Goal: Information Seeking & Learning: Compare options

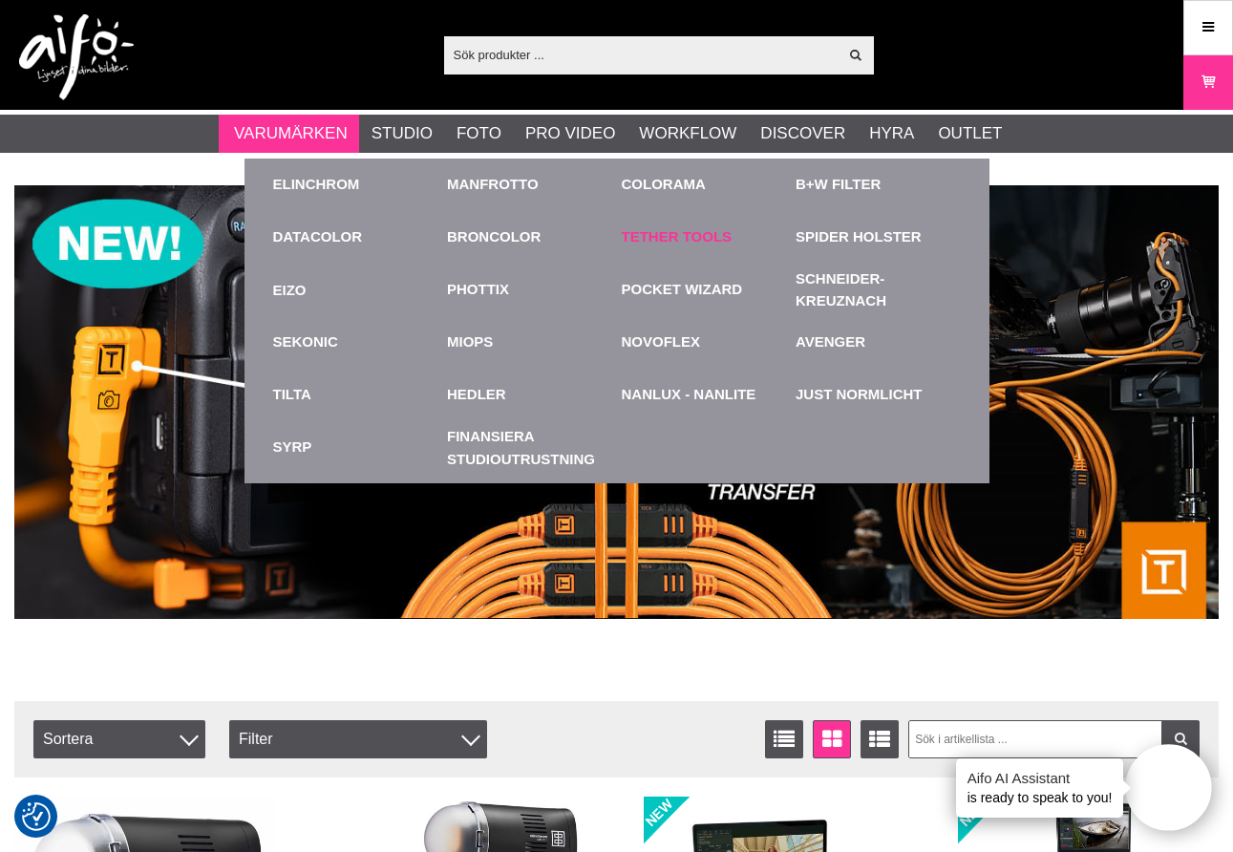
click at [691, 243] on link "Tether Tools" at bounding box center [677, 237] width 111 height 22
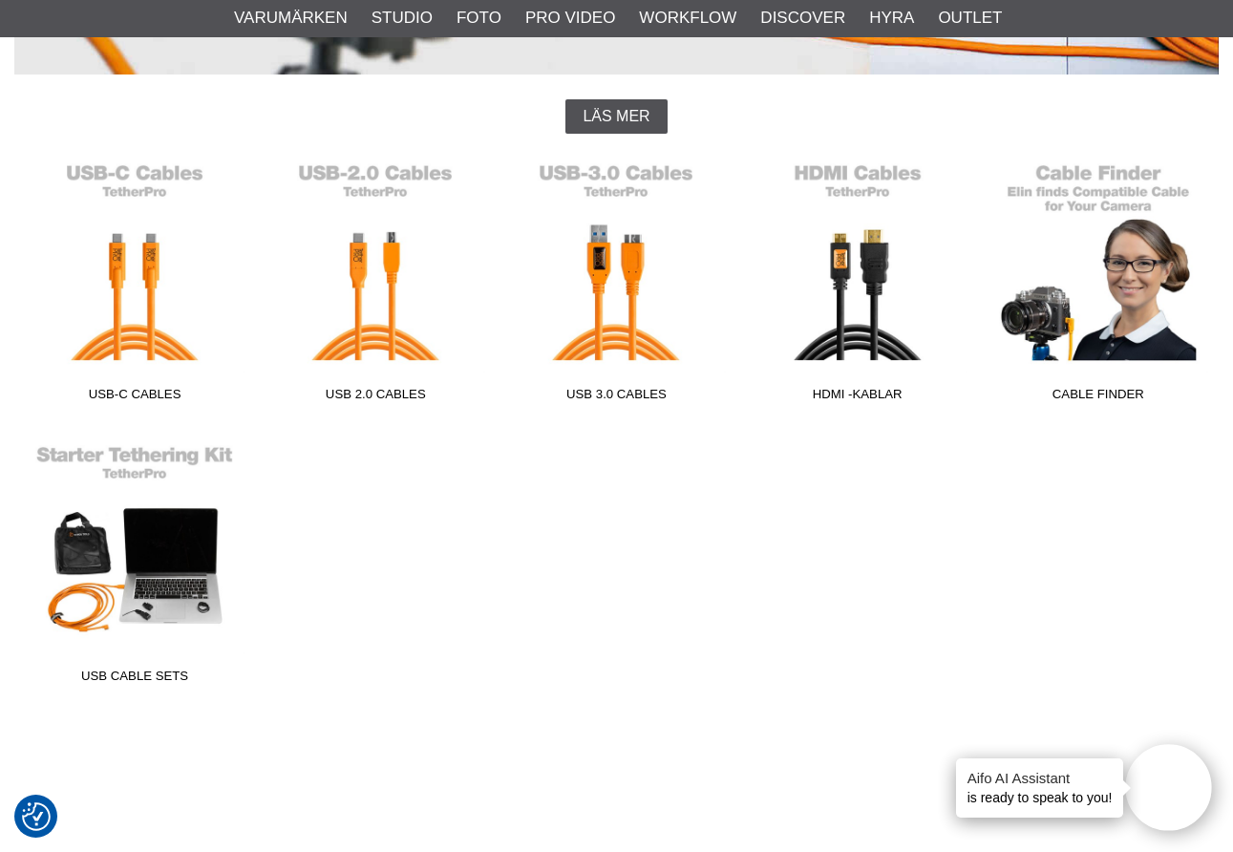
scroll to position [456, 0]
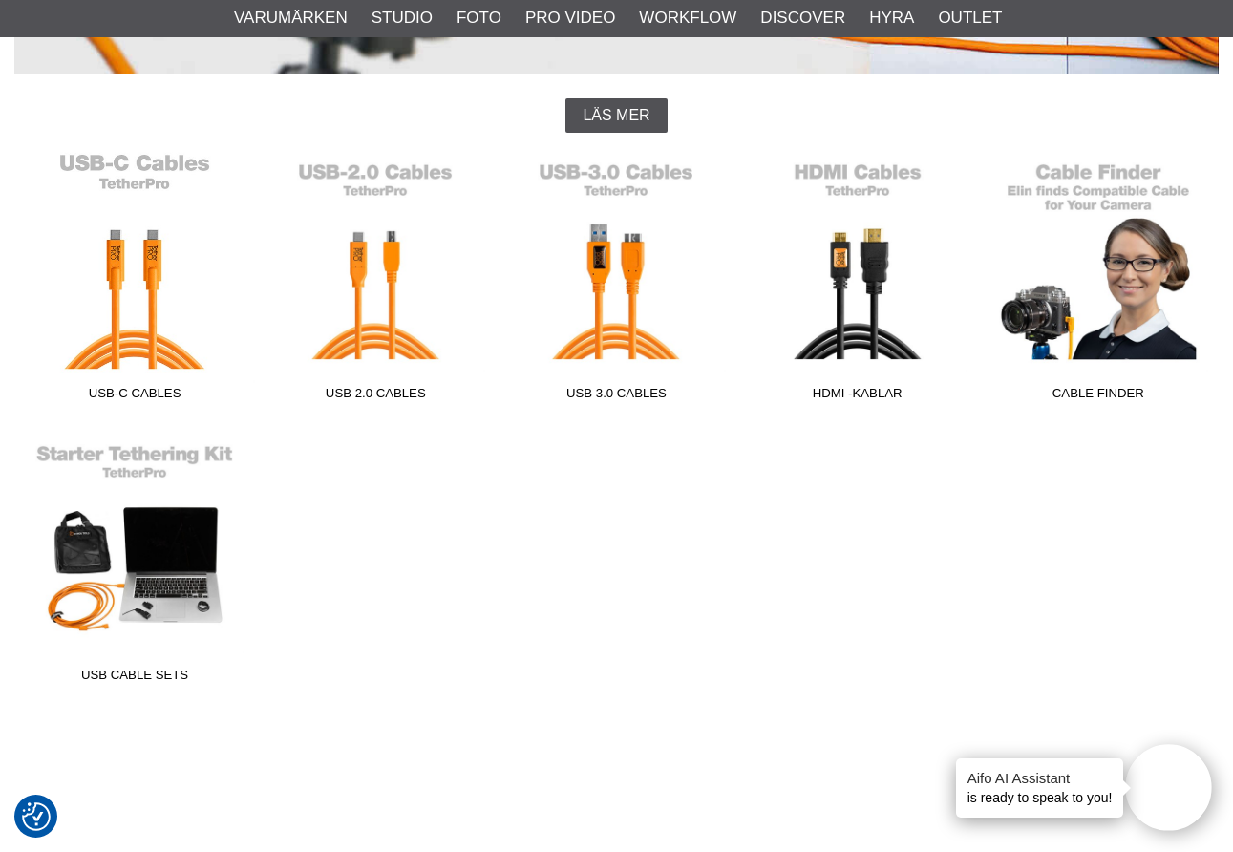
click at [149, 304] on link "USB-C Cables" at bounding box center [134, 281] width 241 height 258
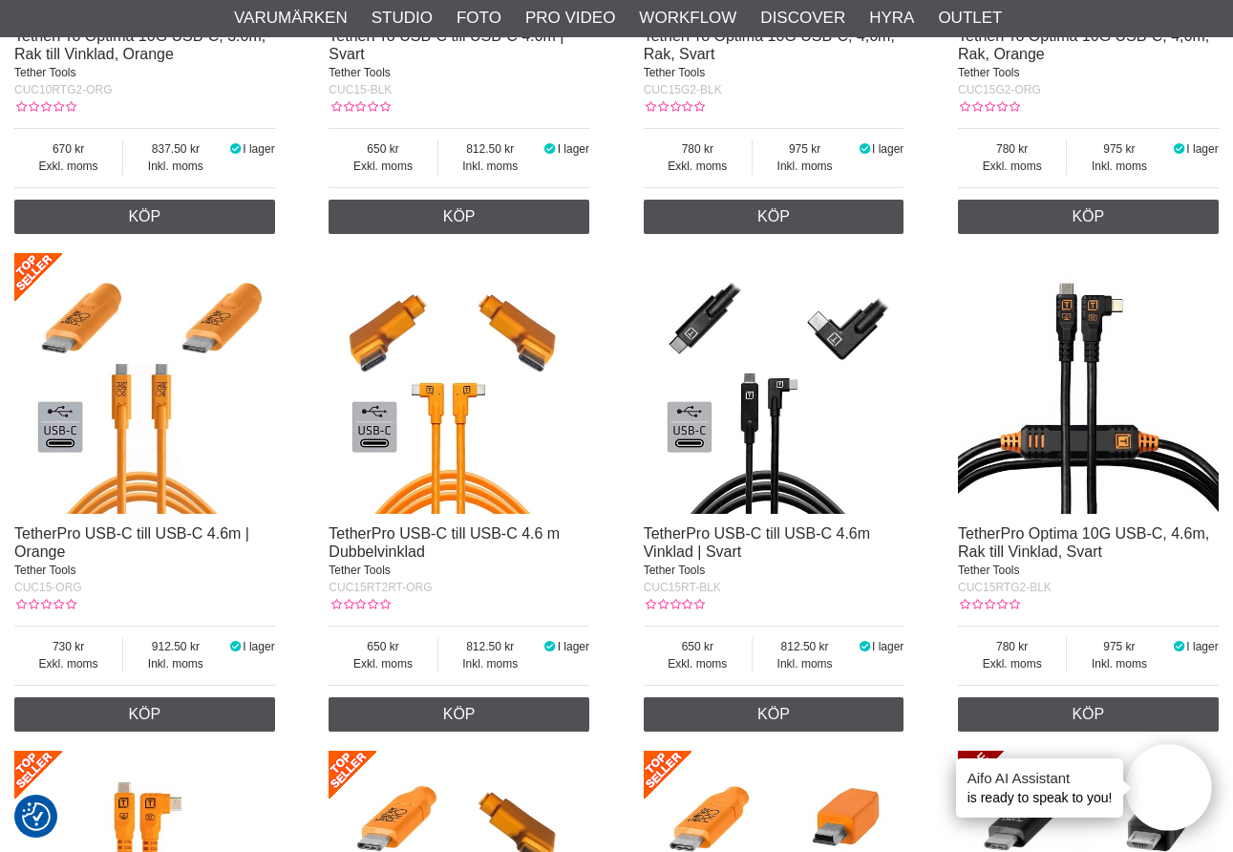
scroll to position [2522, 0]
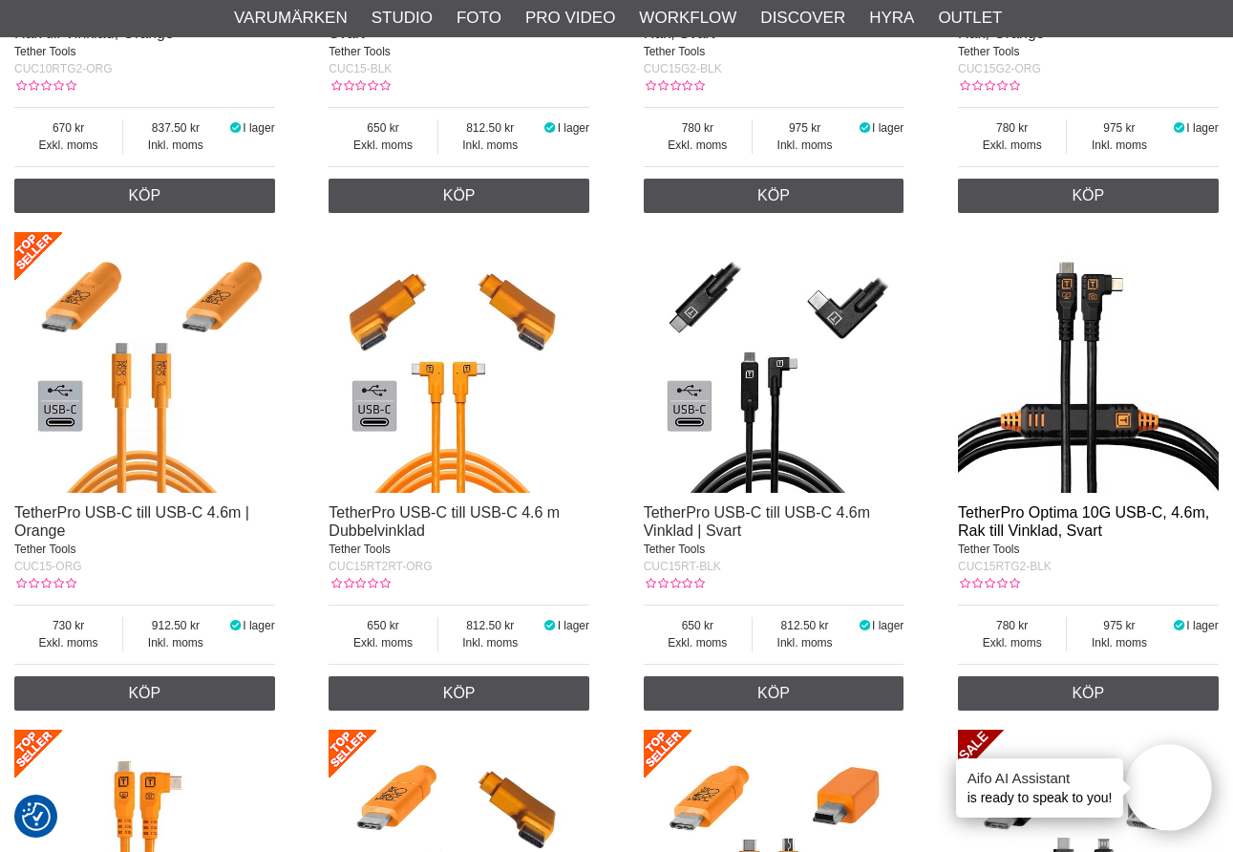
click at [1005, 523] on link "TetherPro Optima 10G USB-C, 4.6m, Rak till Vinklad, Svart" at bounding box center [1083, 521] width 251 height 34
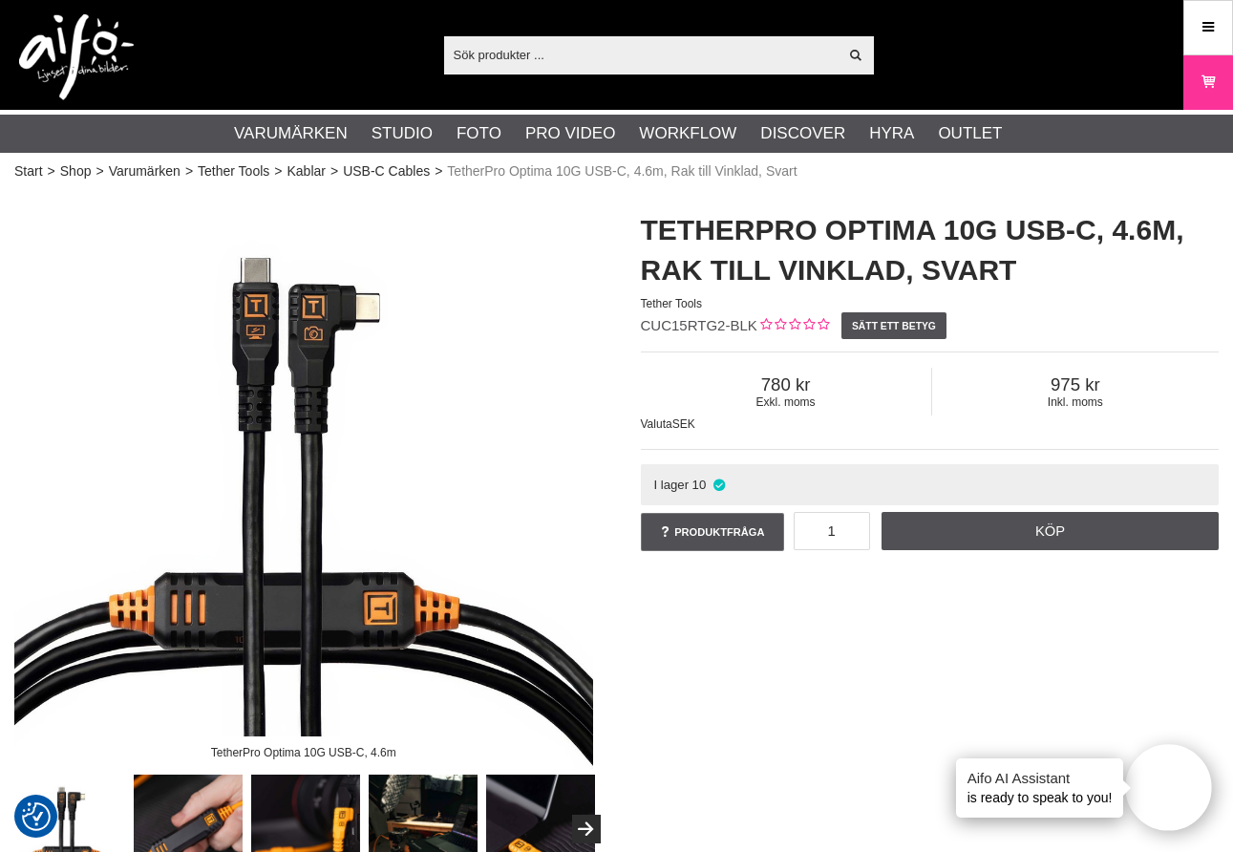
click at [274, 328] on img at bounding box center [303, 480] width 579 height 579
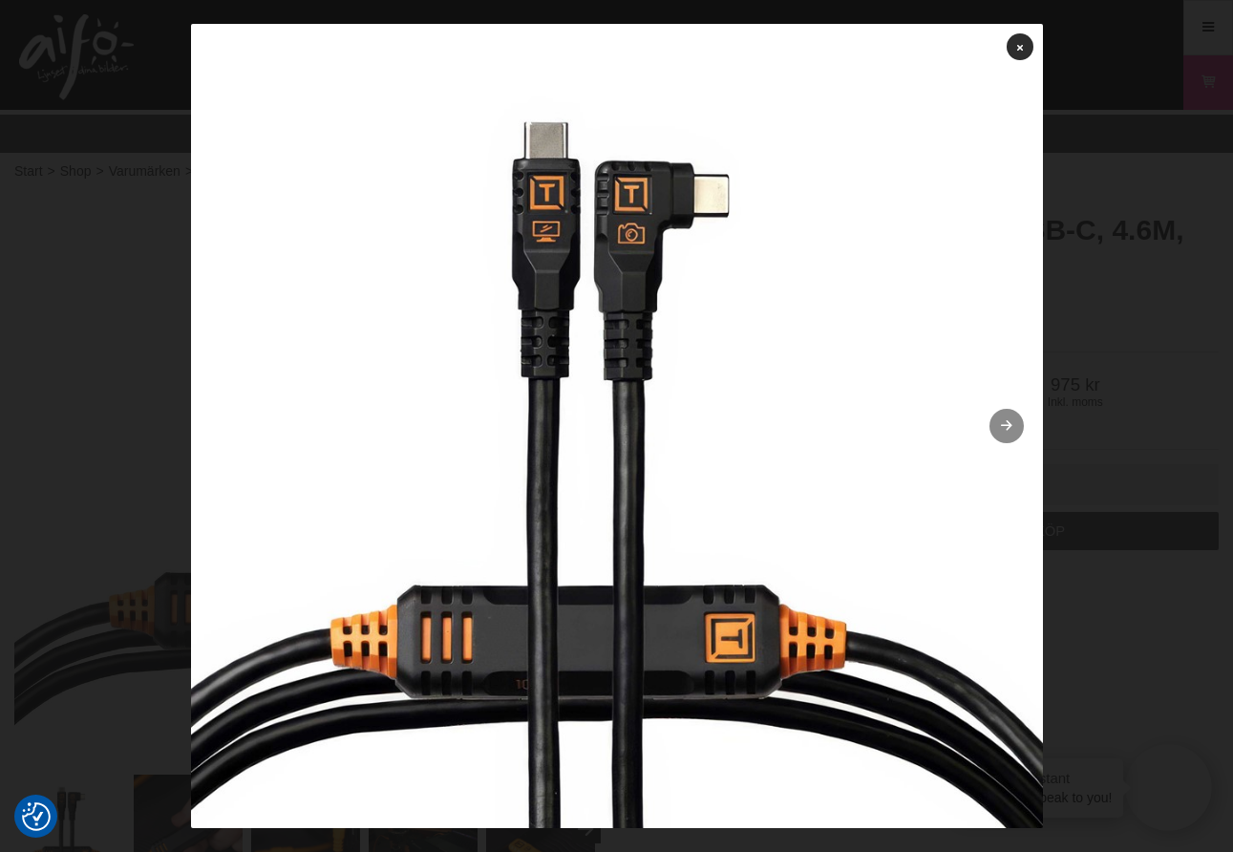
click at [996, 437] on link at bounding box center [1006, 426] width 34 height 34
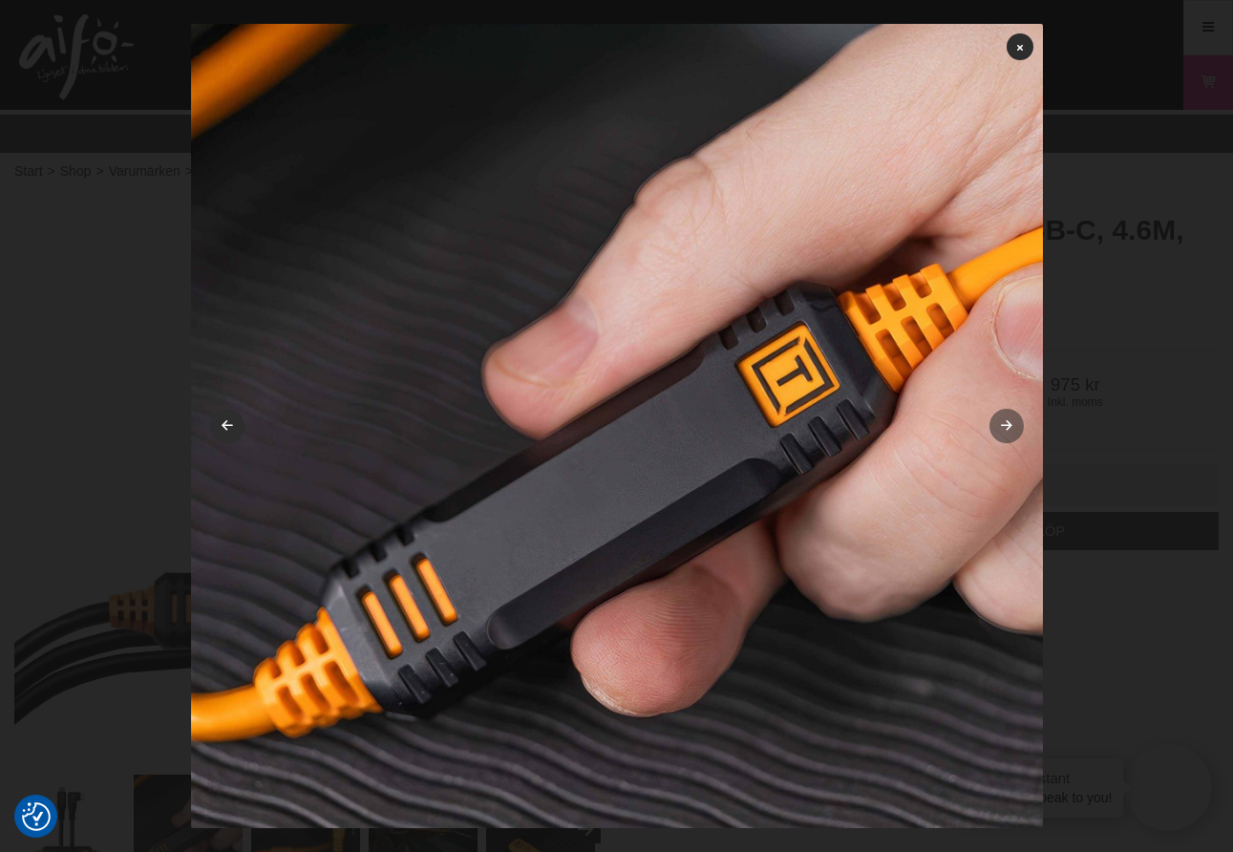
click at [1002, 432] on icon at bounding box center [1006, 426] width 16 height 12
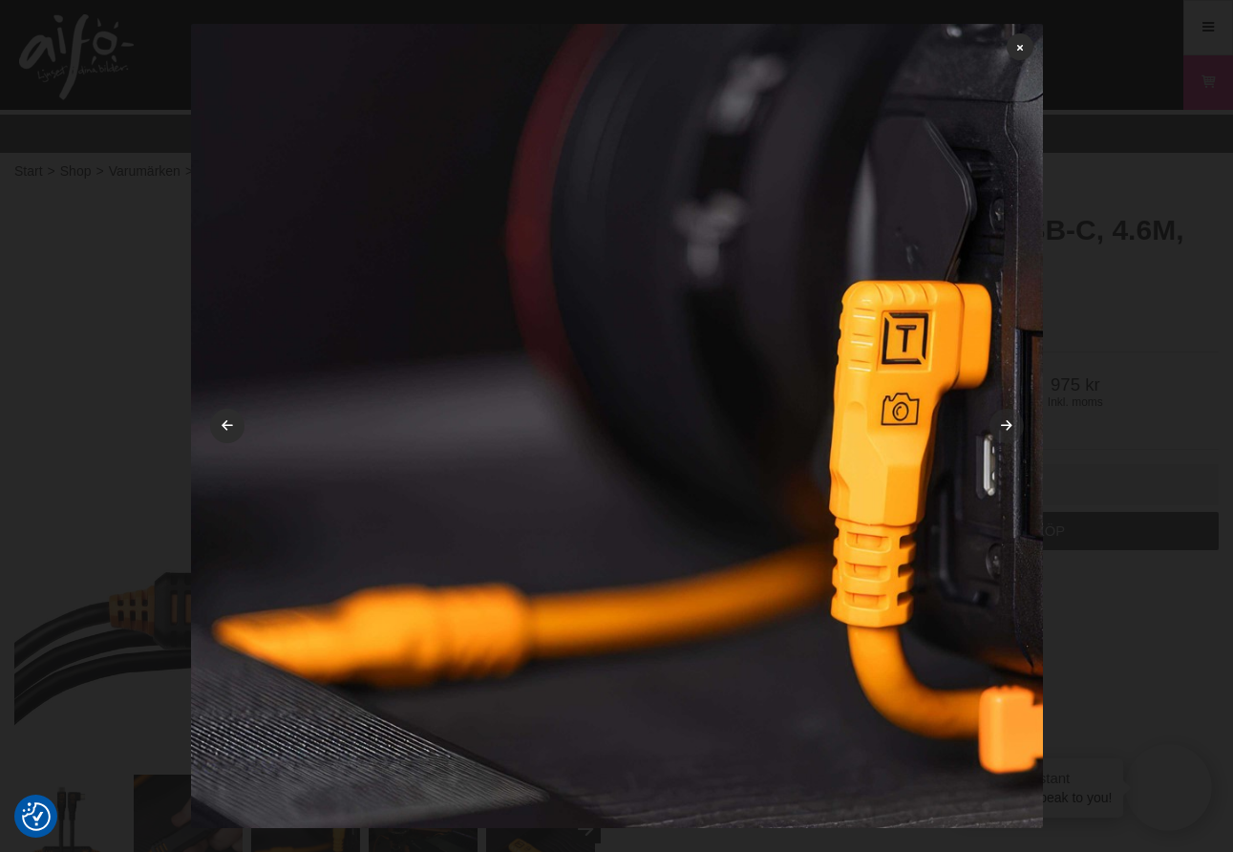
click at [1002, 428] on icon at bounding box center [1006, 426] width 16 height 12
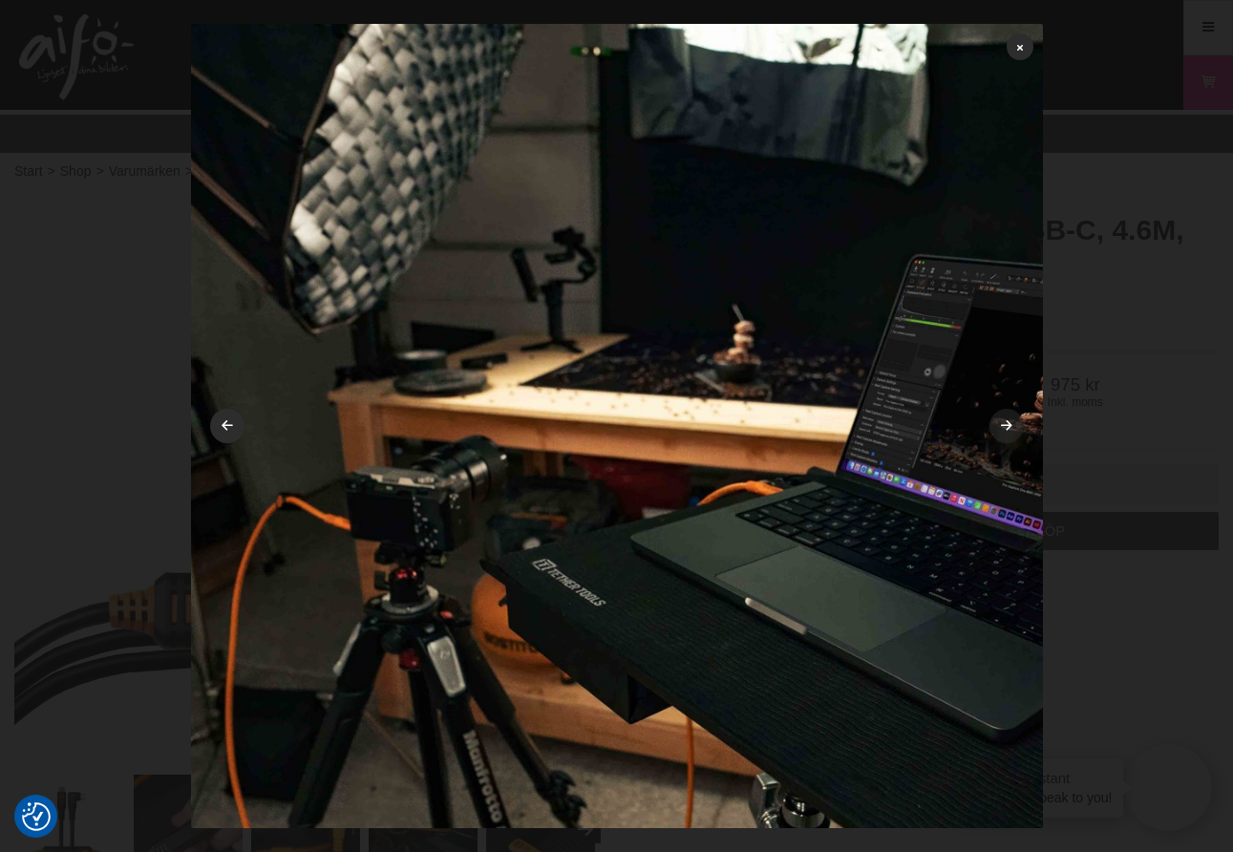
click at [1004, 429] on icon at bounding box center [1006, 426] width 16 height 12
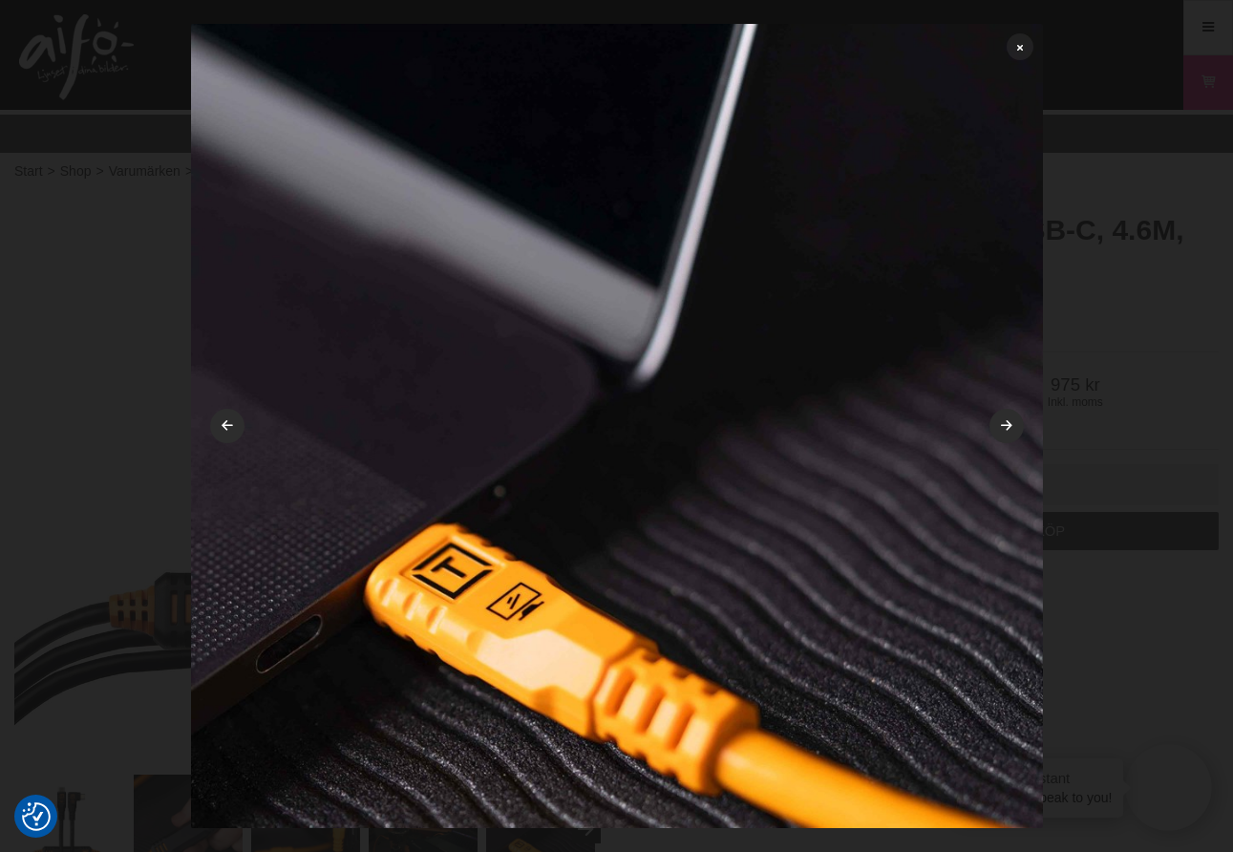
click at [1017, 57] on link at bounding box center [1020, 46] width 27 height 27
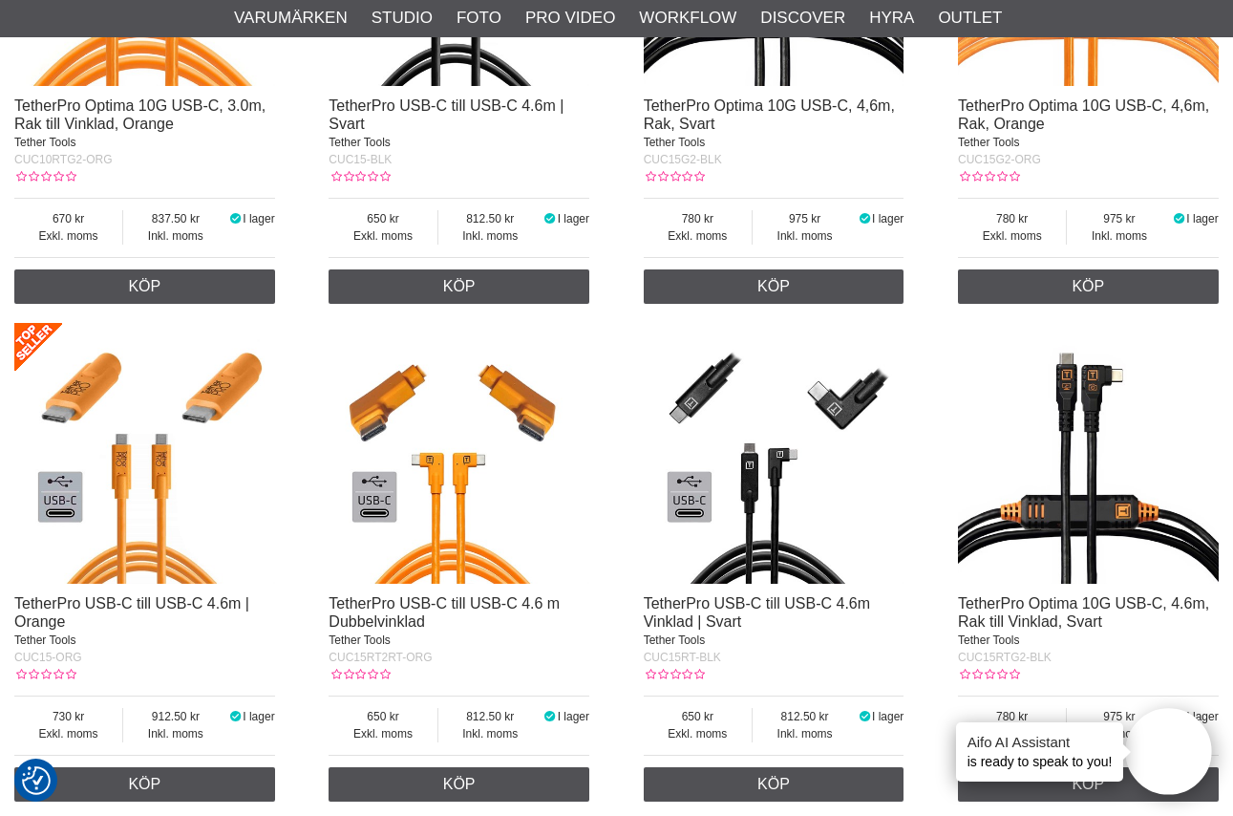
scroll to position [2427, 0]
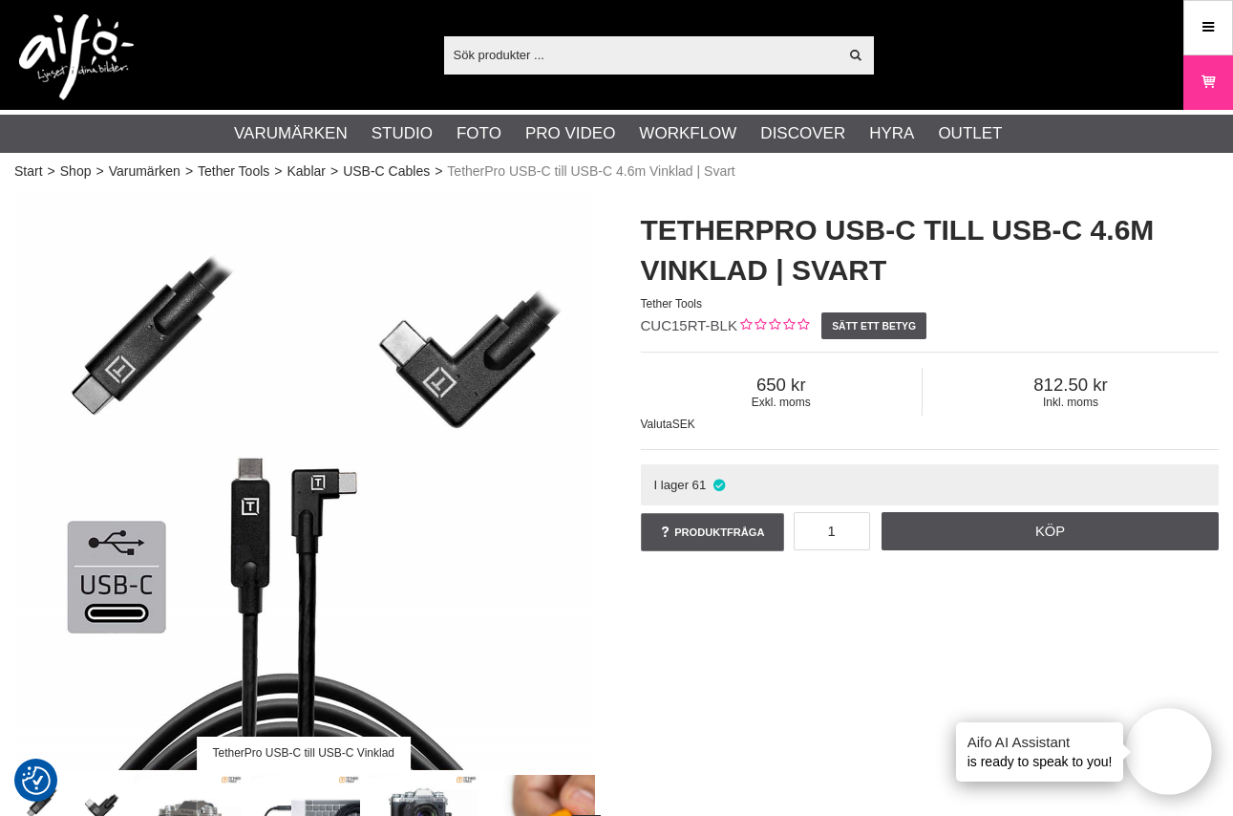
click at [257, 541] on img at bounding box center [303, 480] width 579 height 579
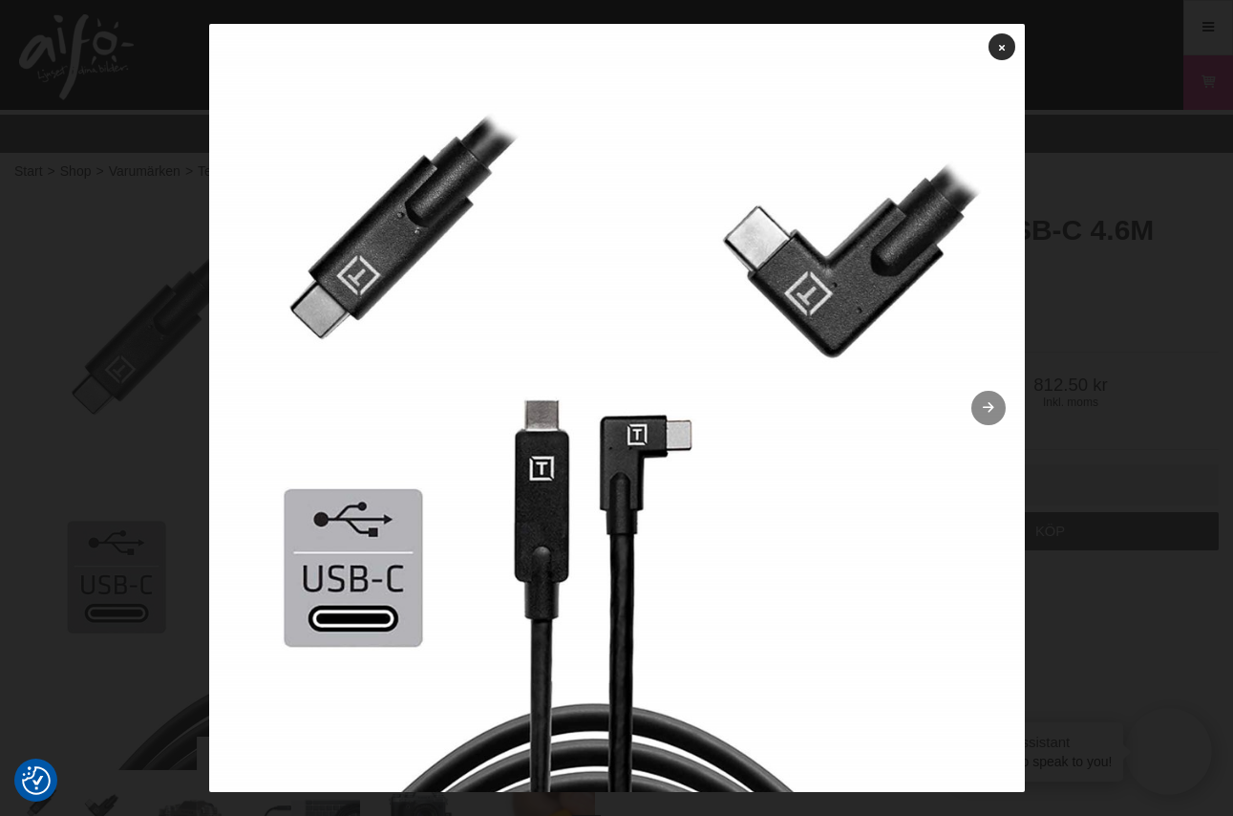
click at [988, 421] on link at bounding box center [988, 408] width 34 height 34
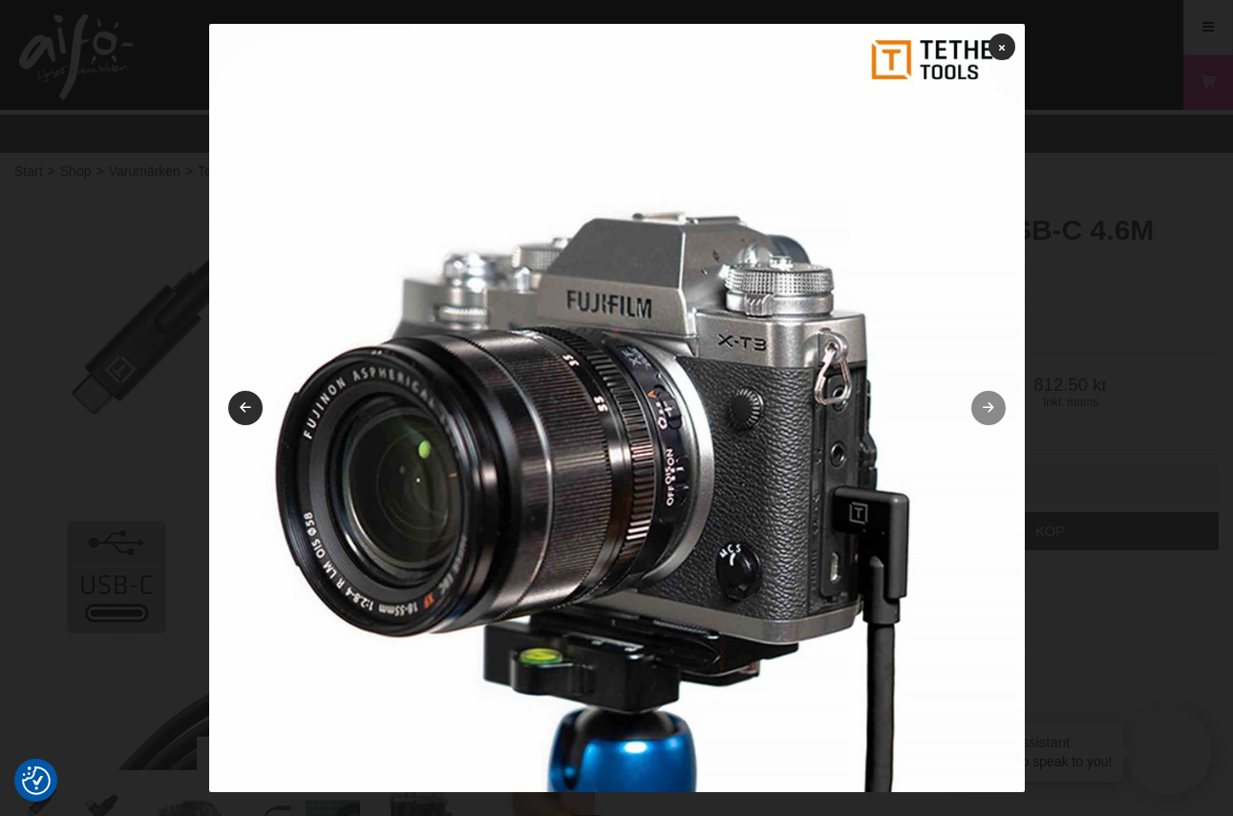
click at [988, 421] on link at bounding box center [988, 408] width 34 height 34
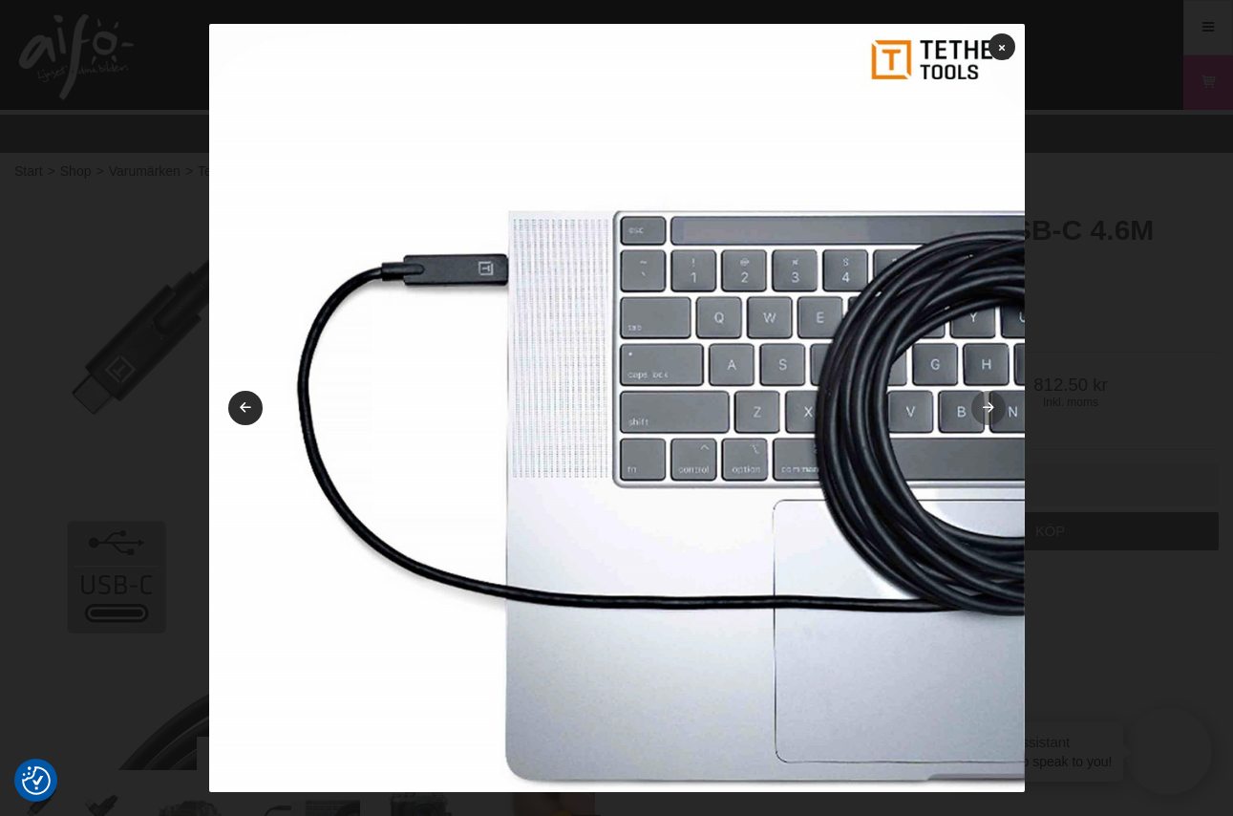
click at [995, 405] on link at bounding box center [988, 408] width 34 height 34
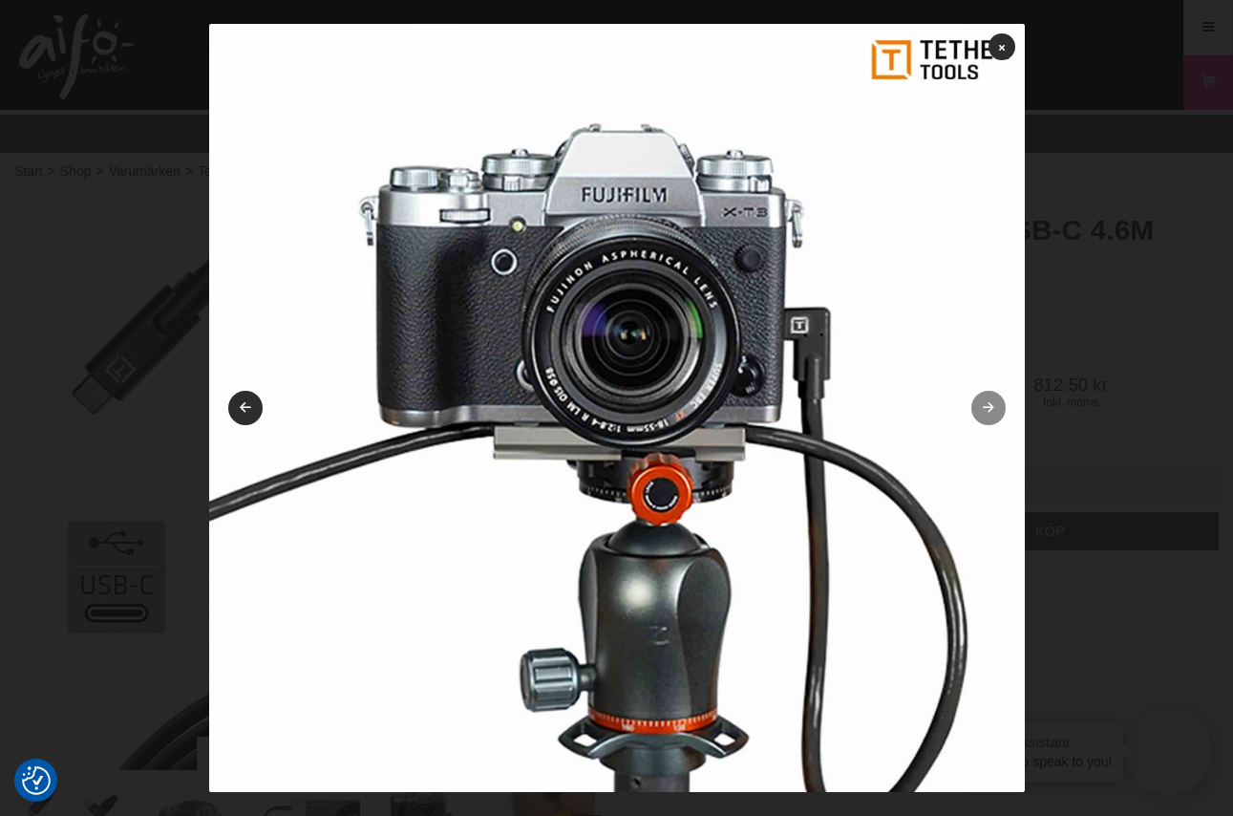
click at [997, 405] on link at bounding box center [988, 408] width 34 height 34
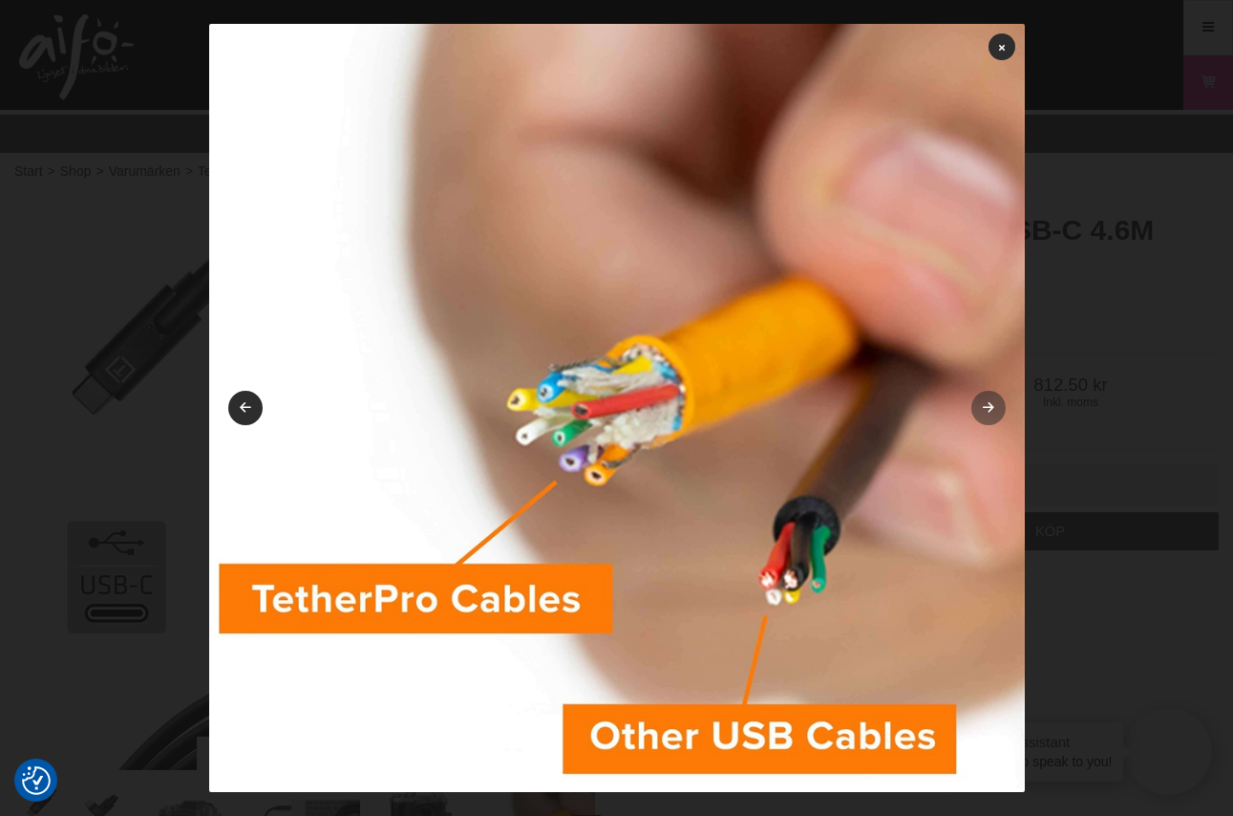
click at [983, 402] on icon at bounding box center [988, 408] width 16 height 12
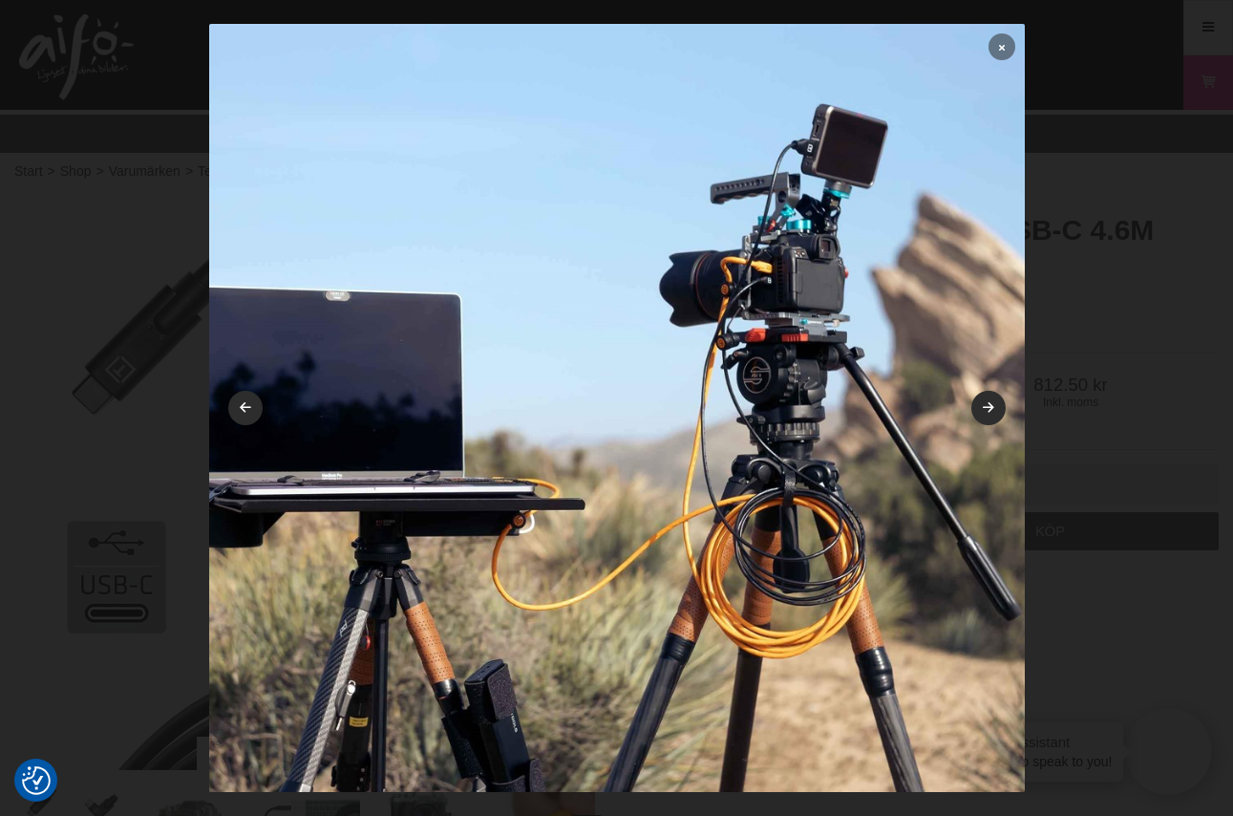
click at [1004, 48] on icon at bounding box center [1002, 47] width 6 height 11
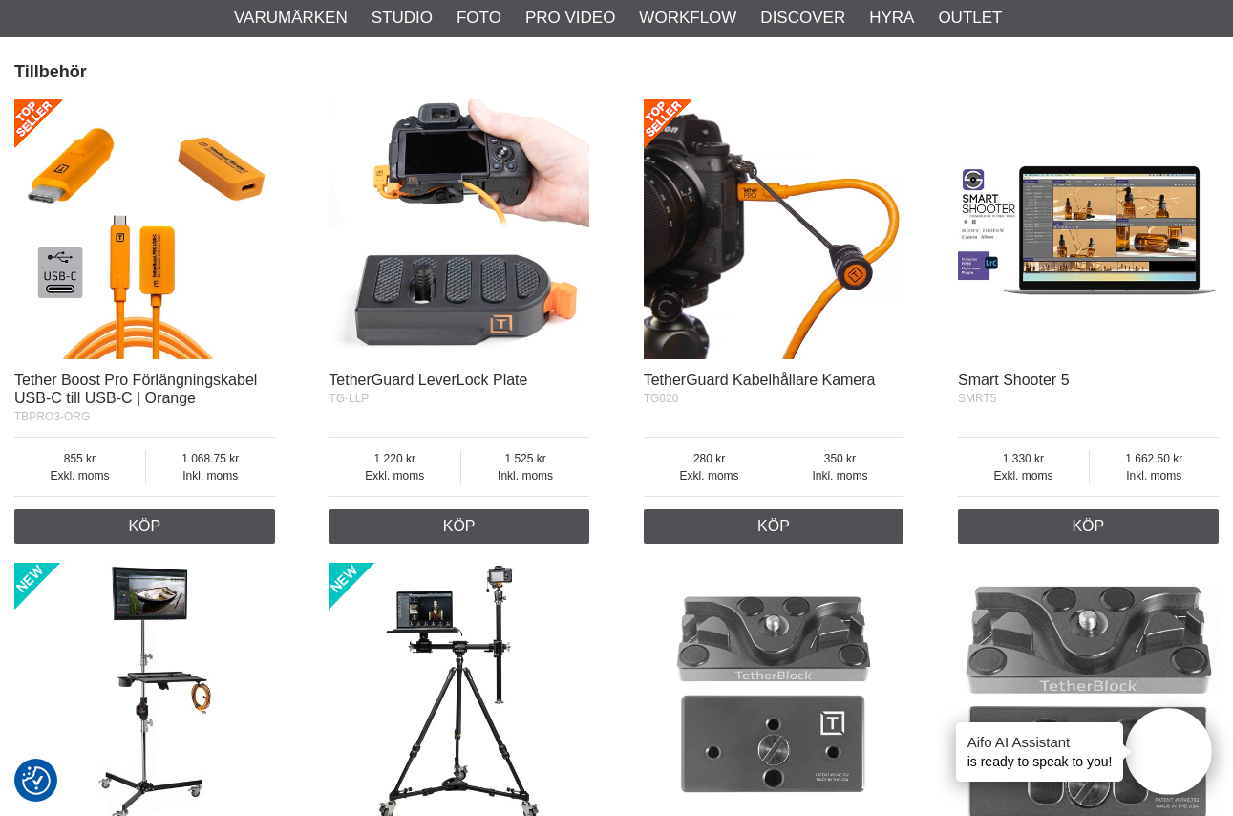
scroll to position [2426, 0]
